Goal: Task Accomplishment & Management: Manage account settings

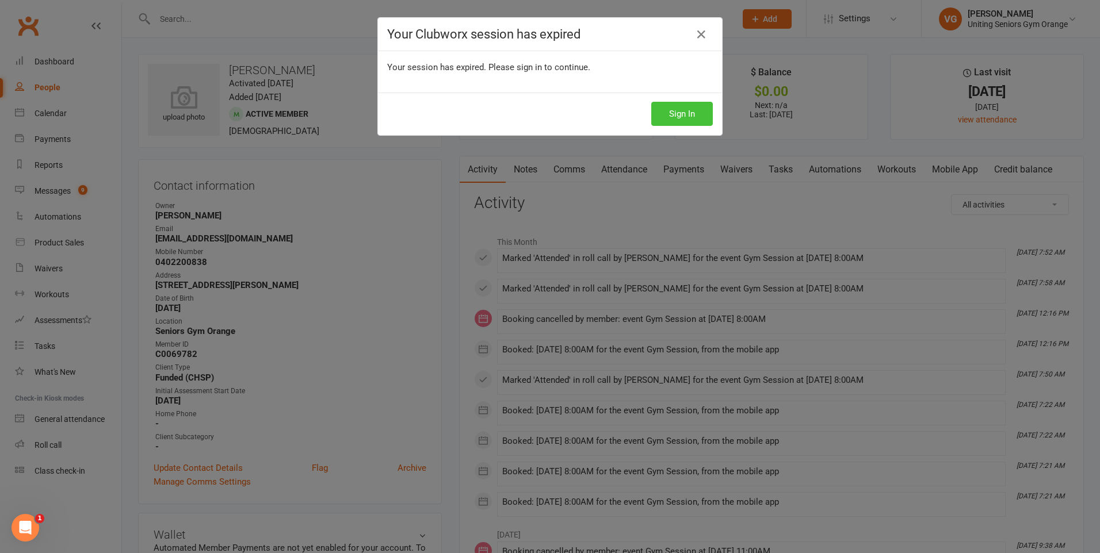
click at [688, 109] on button "Sign In" at bounding box center [682, 114] width 62 height 24
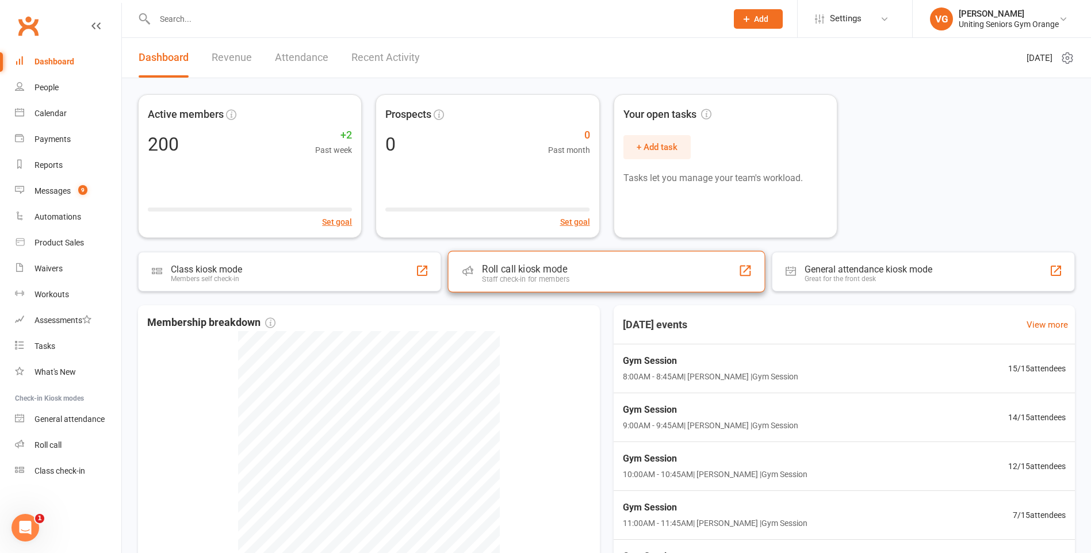
click at [515, 273] on div "Roll call kiosk mode" at bounding box center [525, 269] width 87 height 12
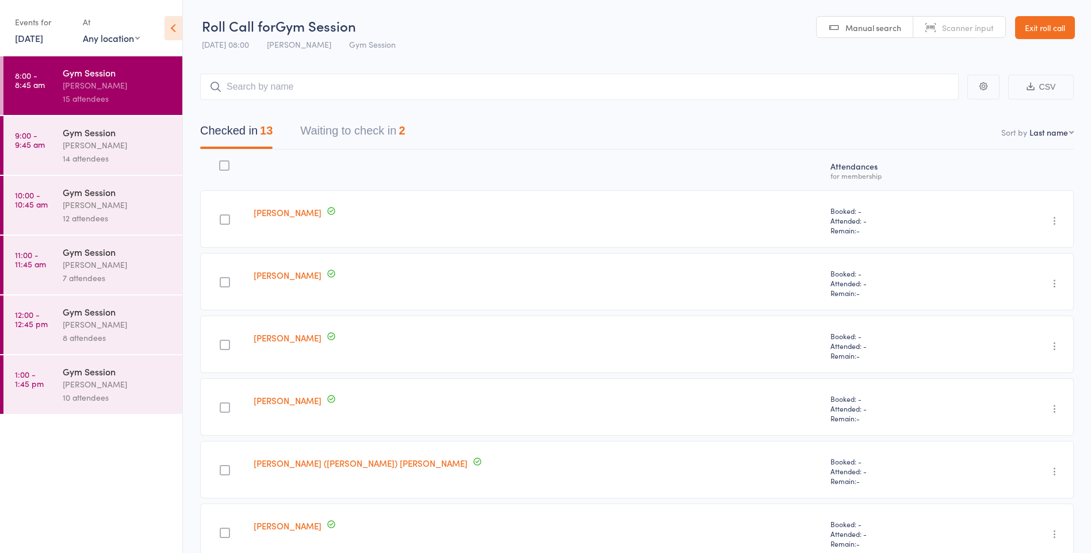
click at [1038, 27] on link "Exit roll call" at bounding box center [1045, 27] width 60 height 23
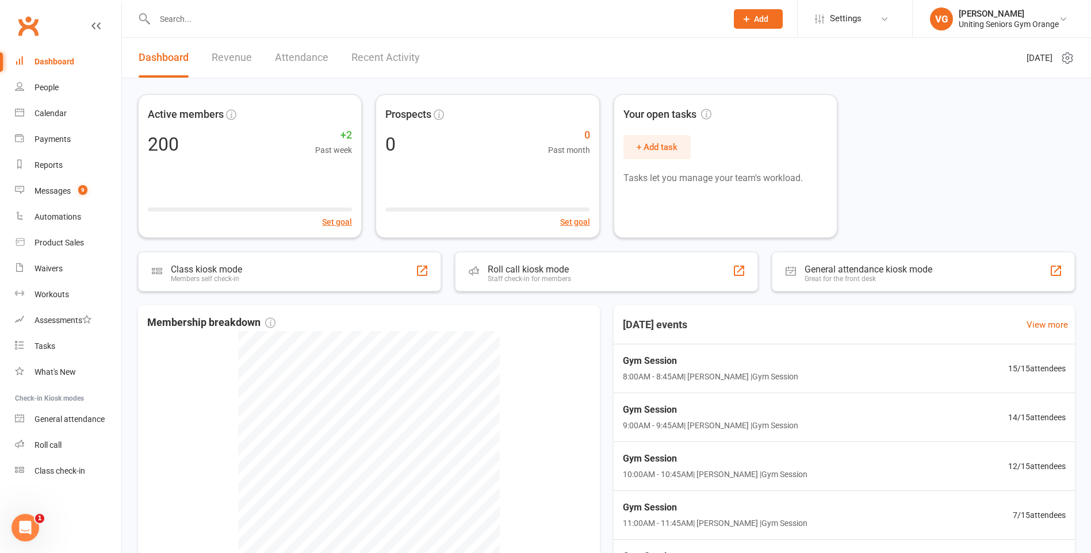
click at [170, 22] on input "text" at bounding box center [435, 19] width 568 height 16
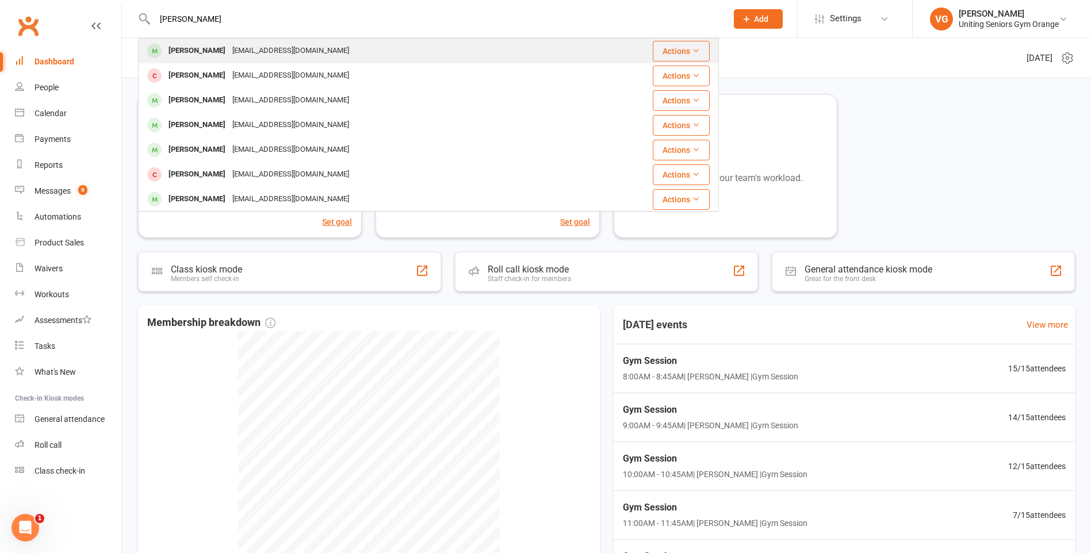
type input "allan harrison"
click at [230, 51] on div "amberlea1@bigpond.com" at bounding box center [291, 51] width 124 height 17
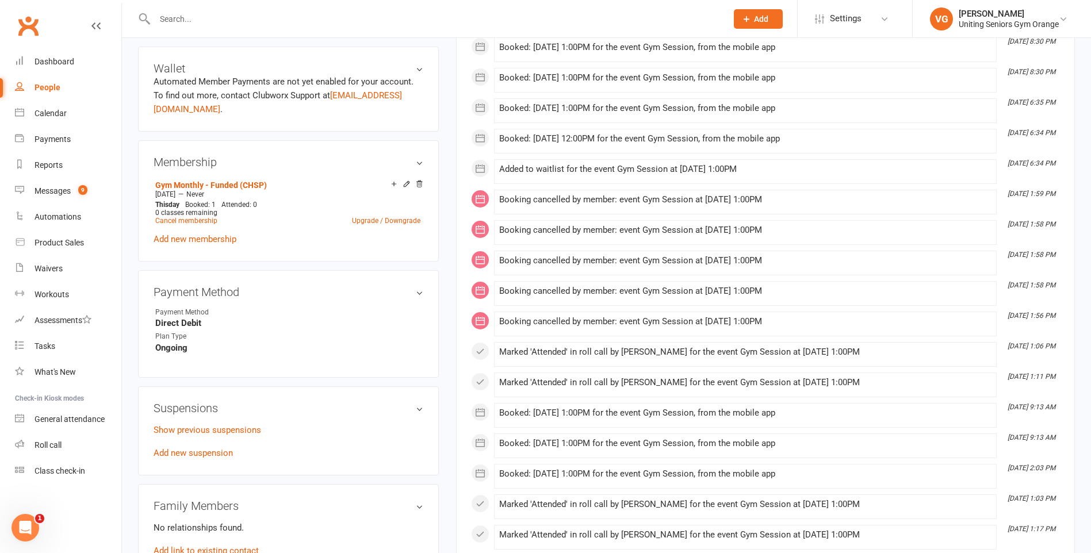
scroll to position [460, 0]
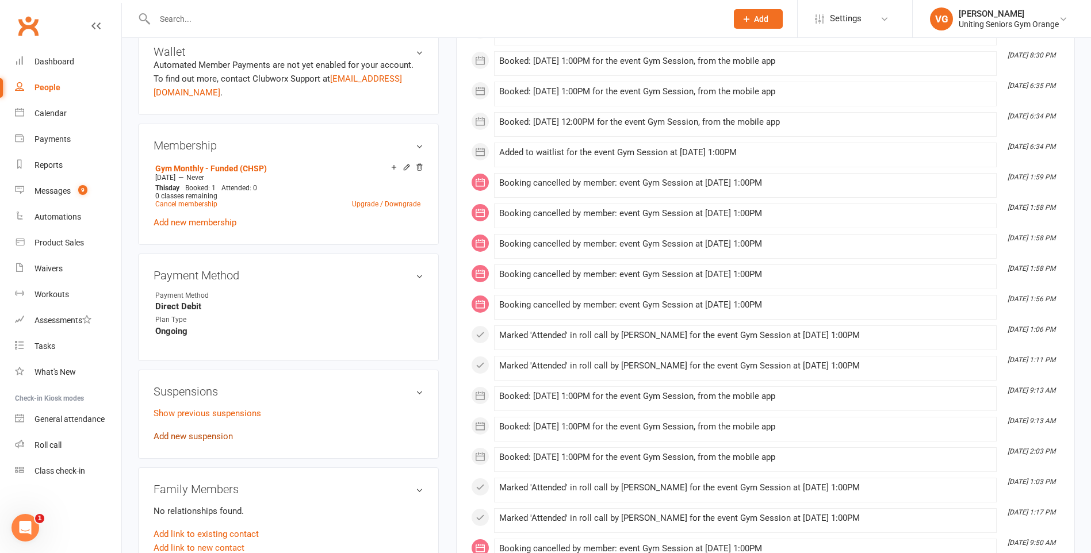
click at [206, 438] on link "Add new suspension" at bounding box center [193, 436] width 79 height 10
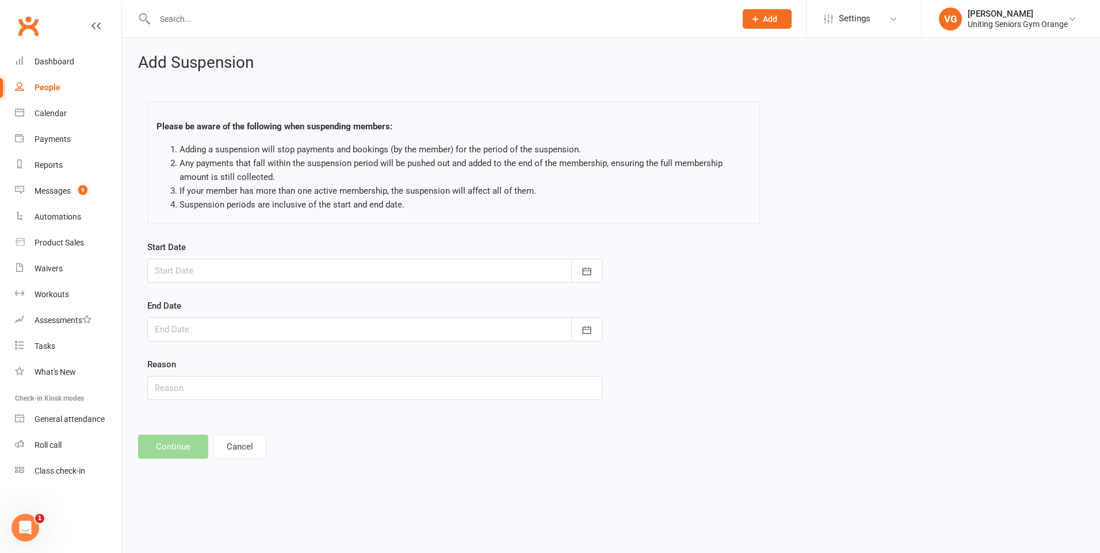
click at [184, 267] on div at bounding box center [374, 271] width 455 height 24
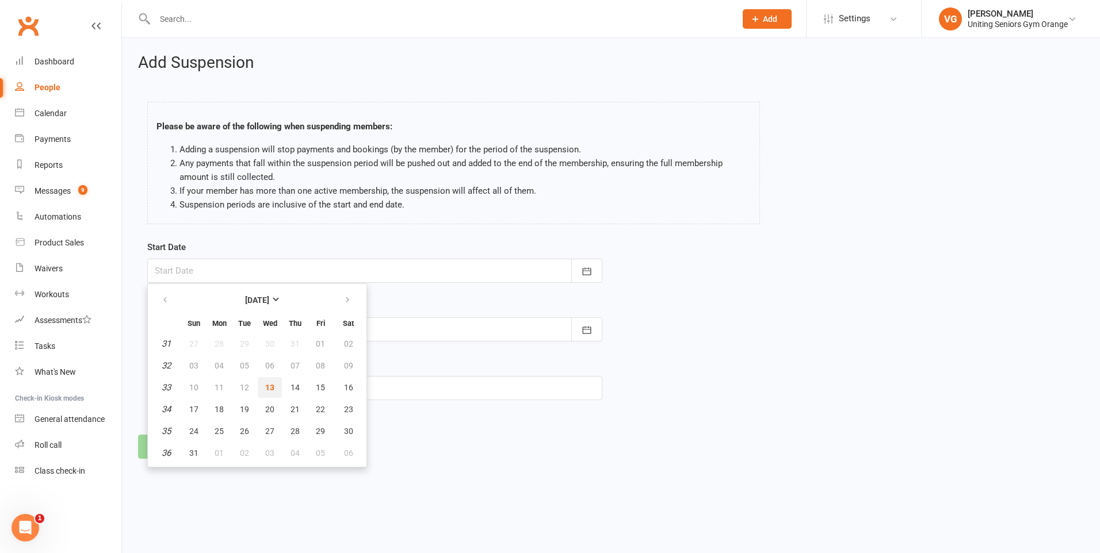
click at [270, 384] on span "13" at bounding box center [269, 387] width 9 height 9
type input "13 Aug 2025"
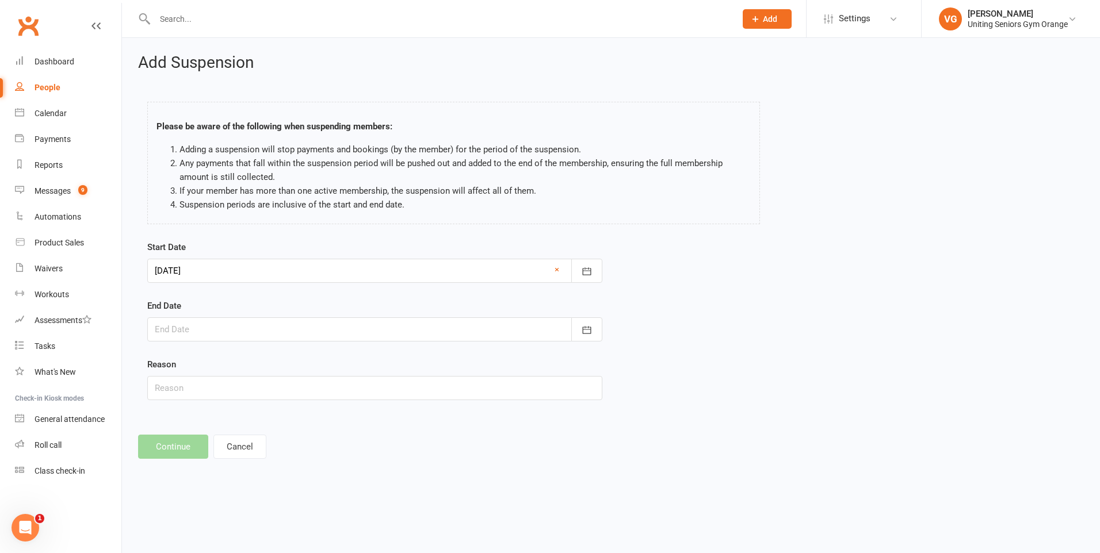
click at [201, 333] on div at bounding box center [374, 330] width 455 height 24
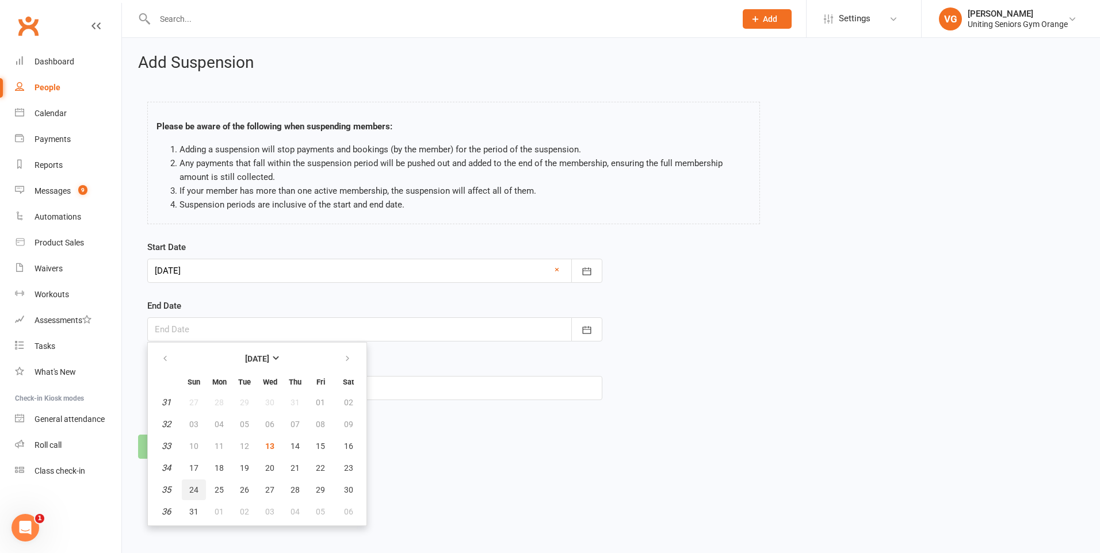
click at [189, 490] on span "24" at bounding box center [193, 490] width 9 height 9
type input "24 Aug 2025"
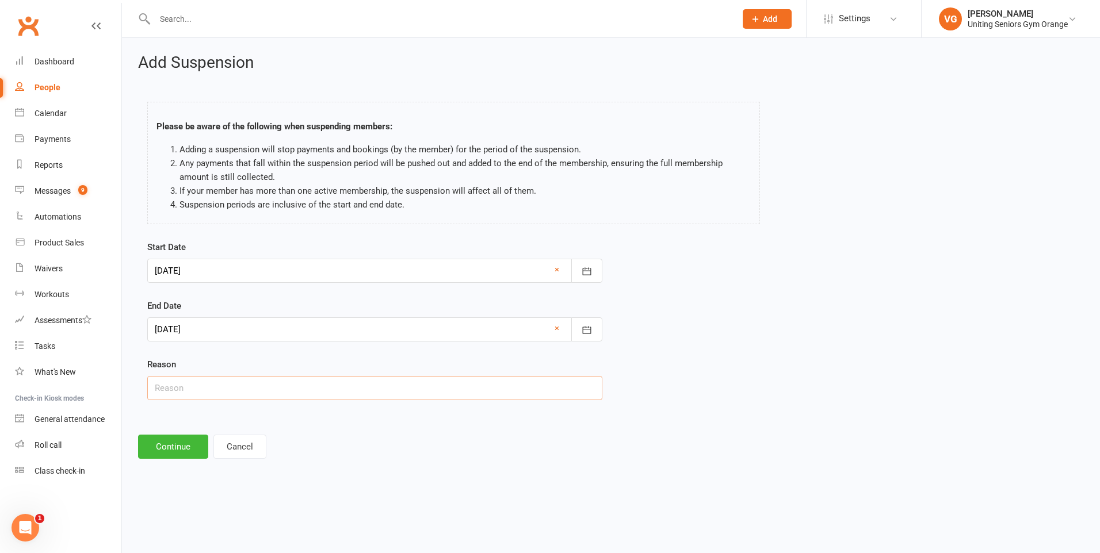
click at [189, 391] on input "text" at bounding box center [374, 388] width 455 height 24
type input "Medical"
click at [347, 270] on div at bounding box center [374, 271] width 455 height 24
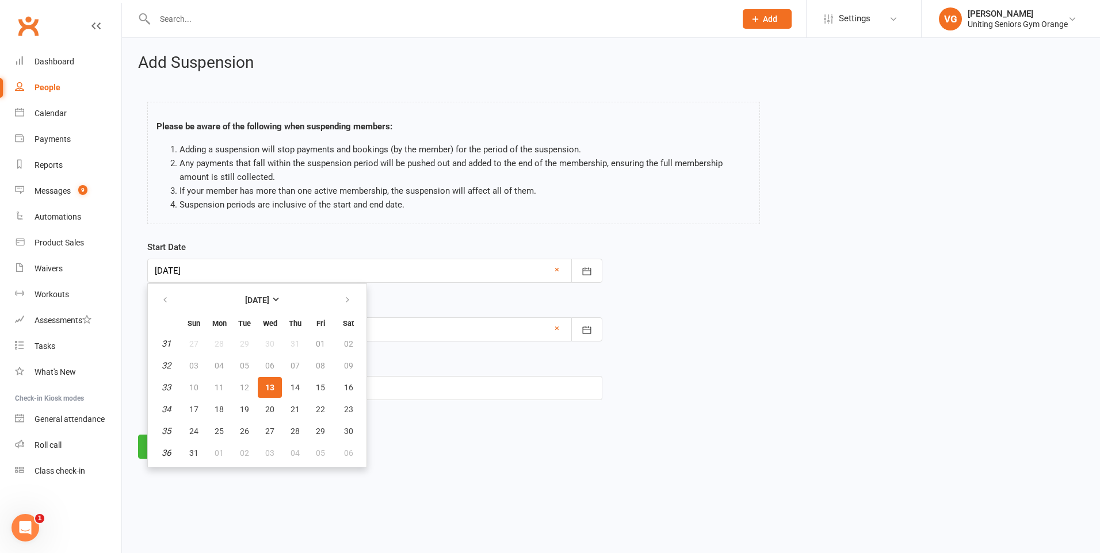
click at [347, 270] on div at bounding box center [374, 271] width 455 height 24
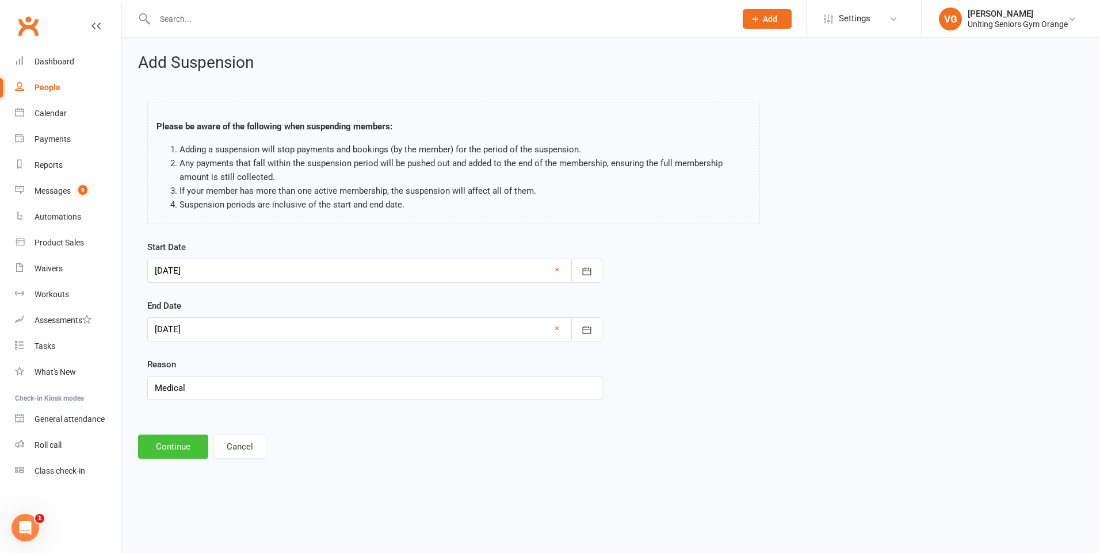
click at [175, 446] on button "Continue" at bounding box center [173, 447] width 70 height 24
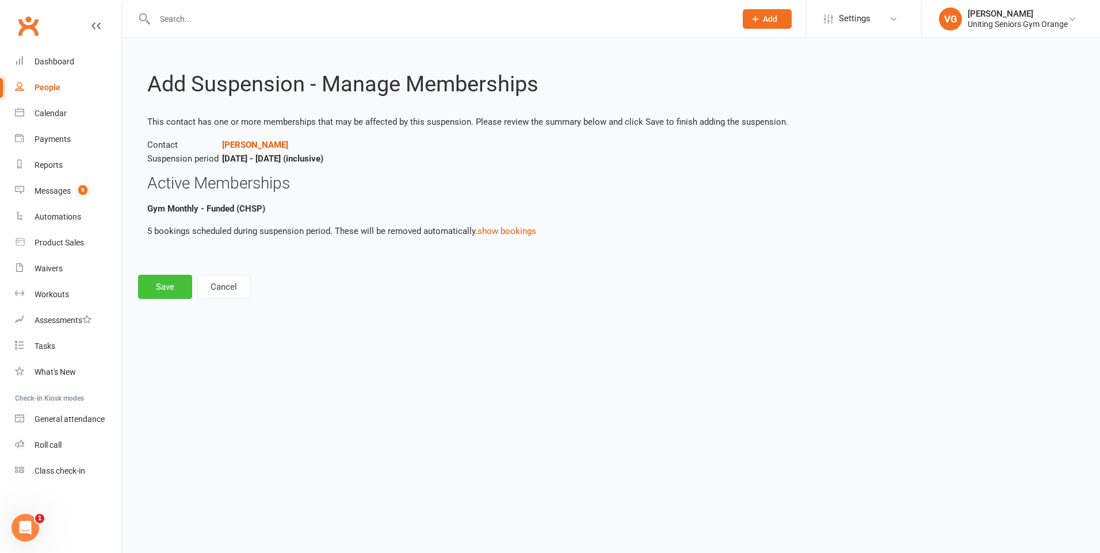
click at [152, 292] on button "Save" at bounding box center [165, 287] width 54 height 24
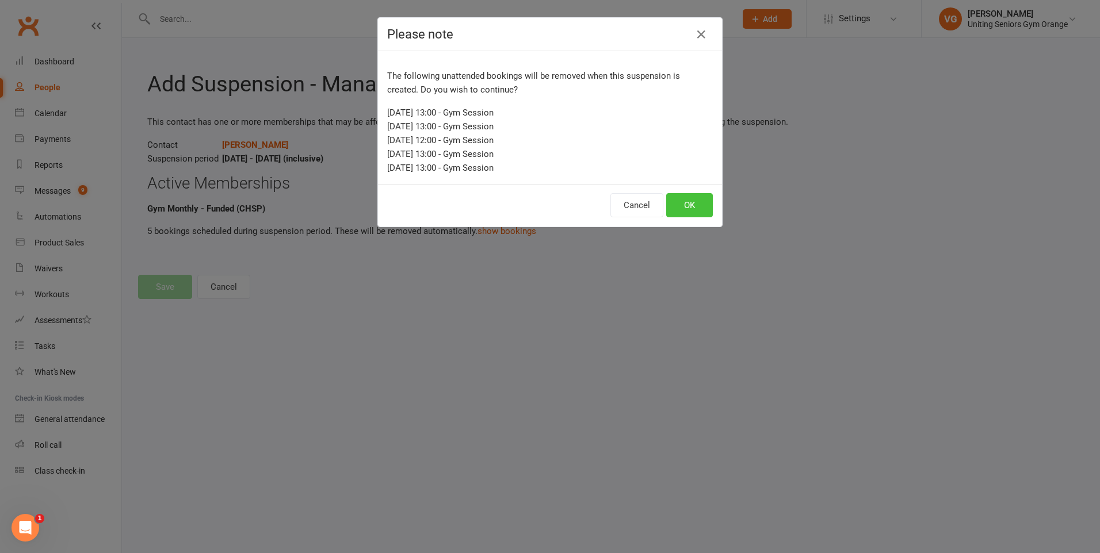
click at [691, 207] on button "OK" at bounding box center [689, 205] width 47 height 24
